Goal: Navigation & Orientation: Find specific page/section

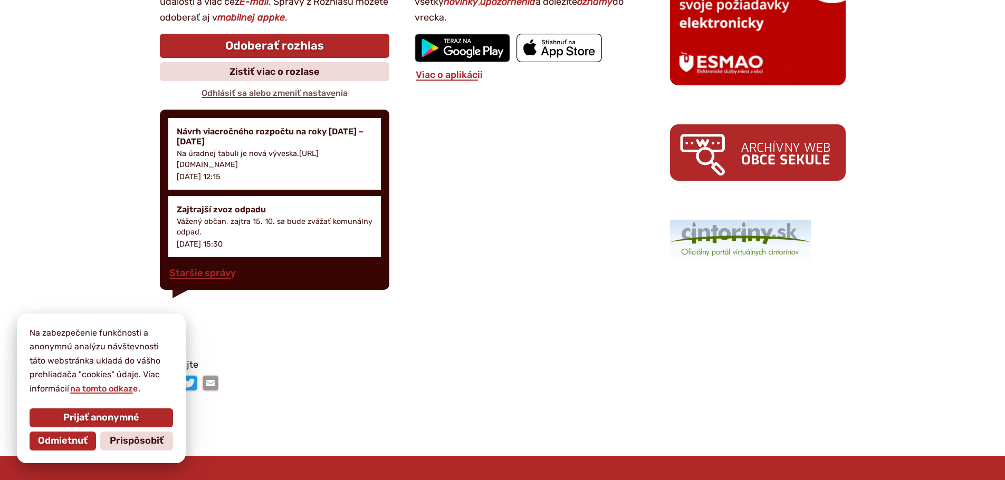
scroll to position [1674, 0]
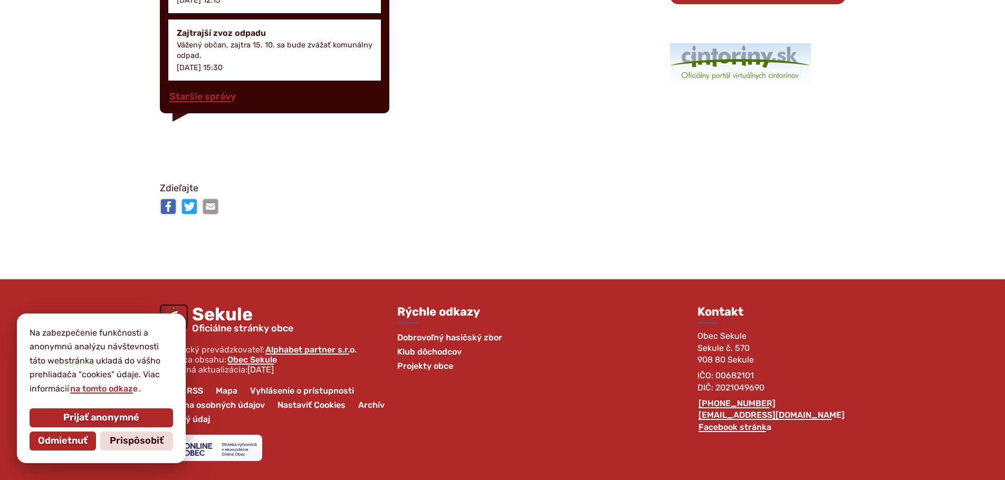
click at [225, 387] on span "Mapa" at bounding box center [226, 391] width 34 height 14
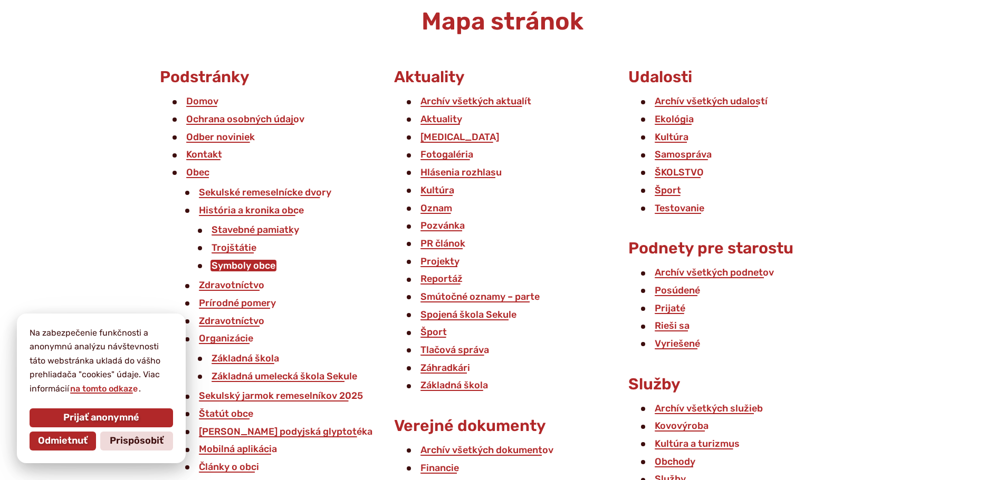
scroll to position [115, 0]
click at [78, 442] on span "Odmietnuť" at bounding box center [63, 442] width 50 height 12
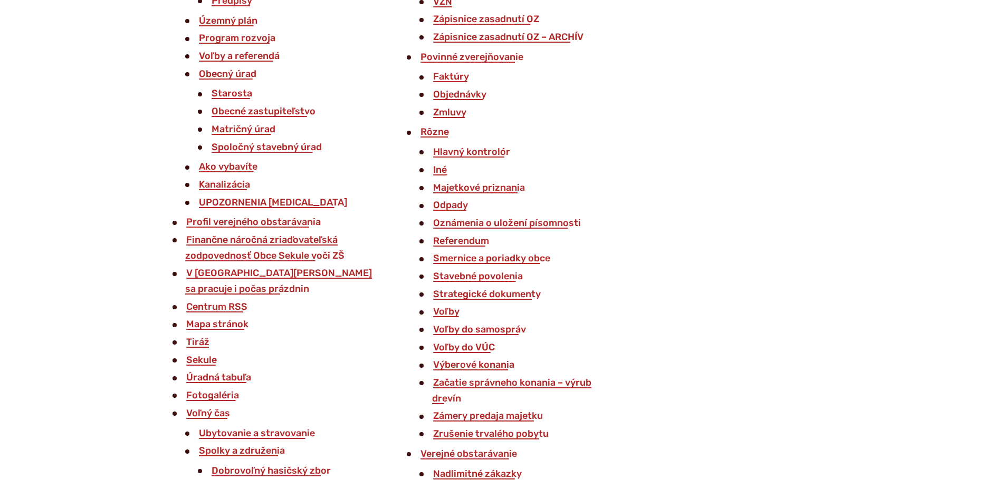
scroll to position [782, 0]
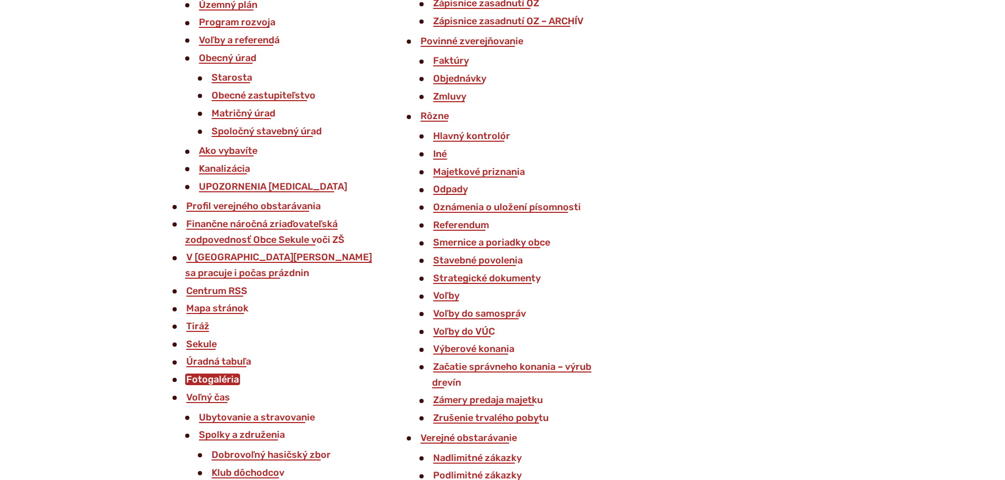
click at [223, 379] on link "Fotogaléria" at bounding box center [212, 380] width 55 height 12
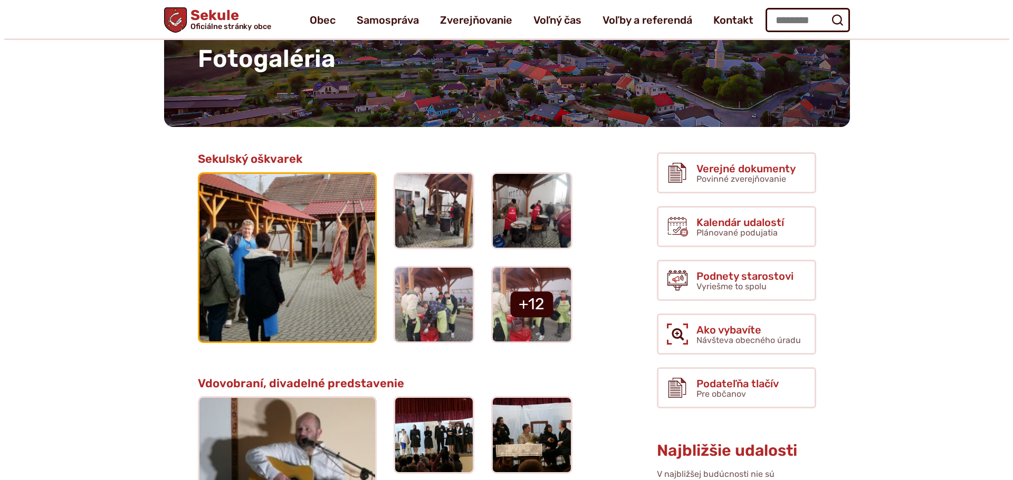
scroll to position [103, 0]
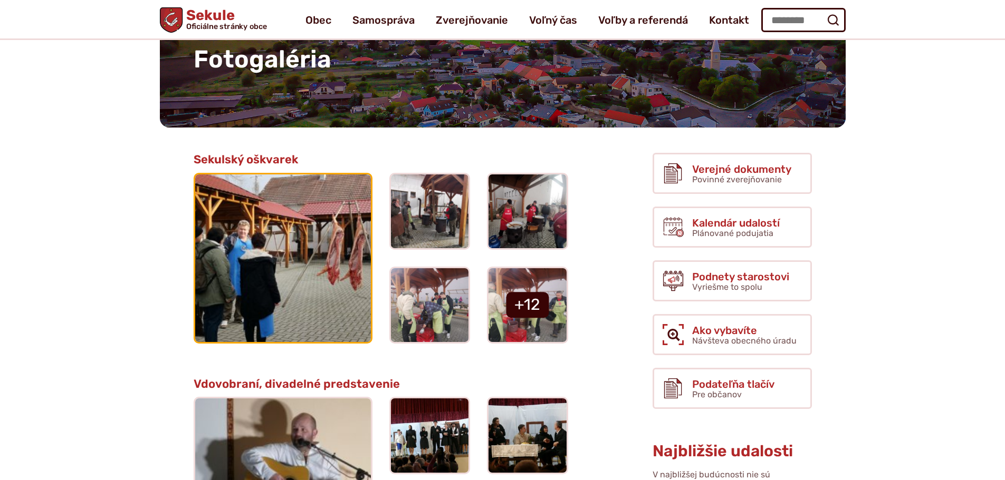
click at [264, 290] on img at bounding box center [282, 258] width 193 height 184
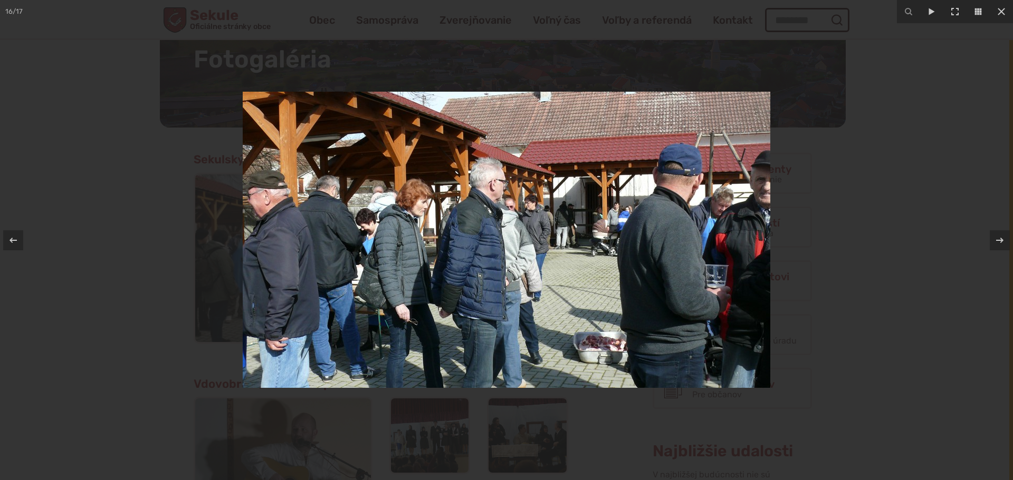
click at [136, 240] on div at bounding box center [506, 240] width 1013 height 480
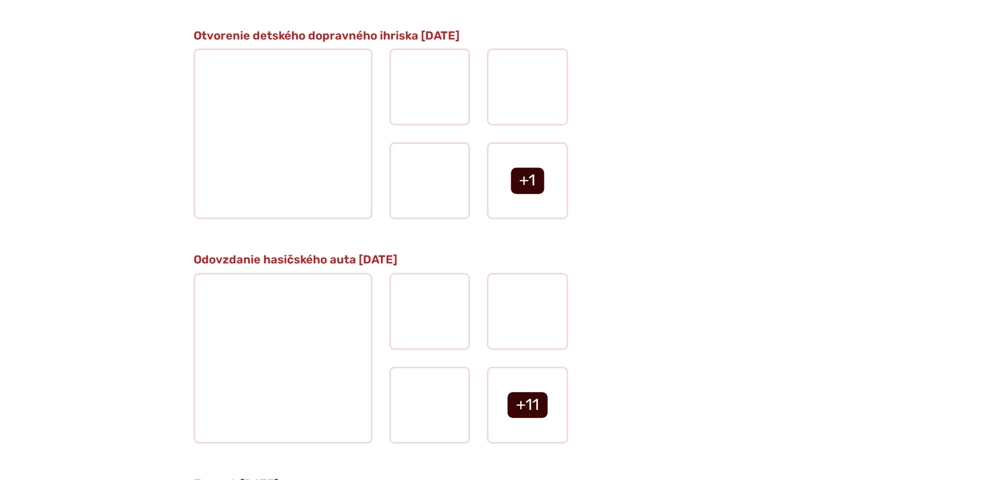
scroll to position [1554, 0]
